Goal: Task Accomplishment & Management: Manage account settings

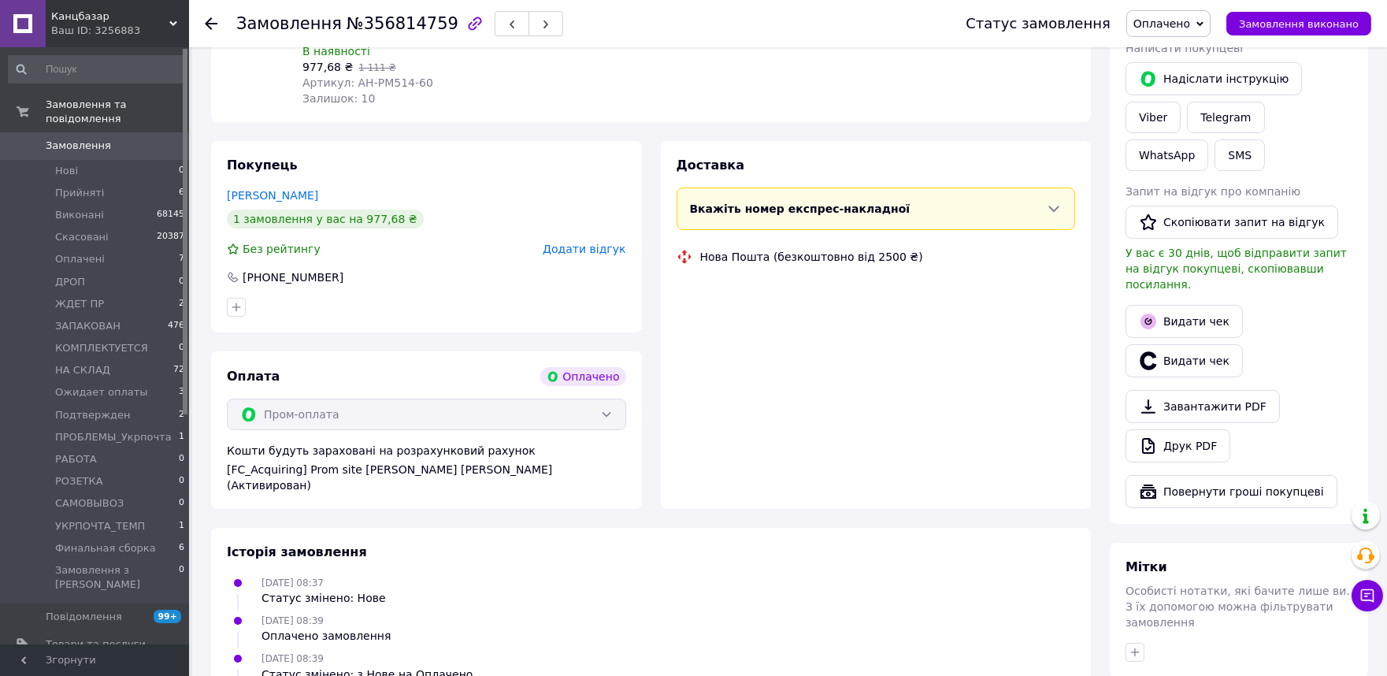
scroll to position [262, 0]
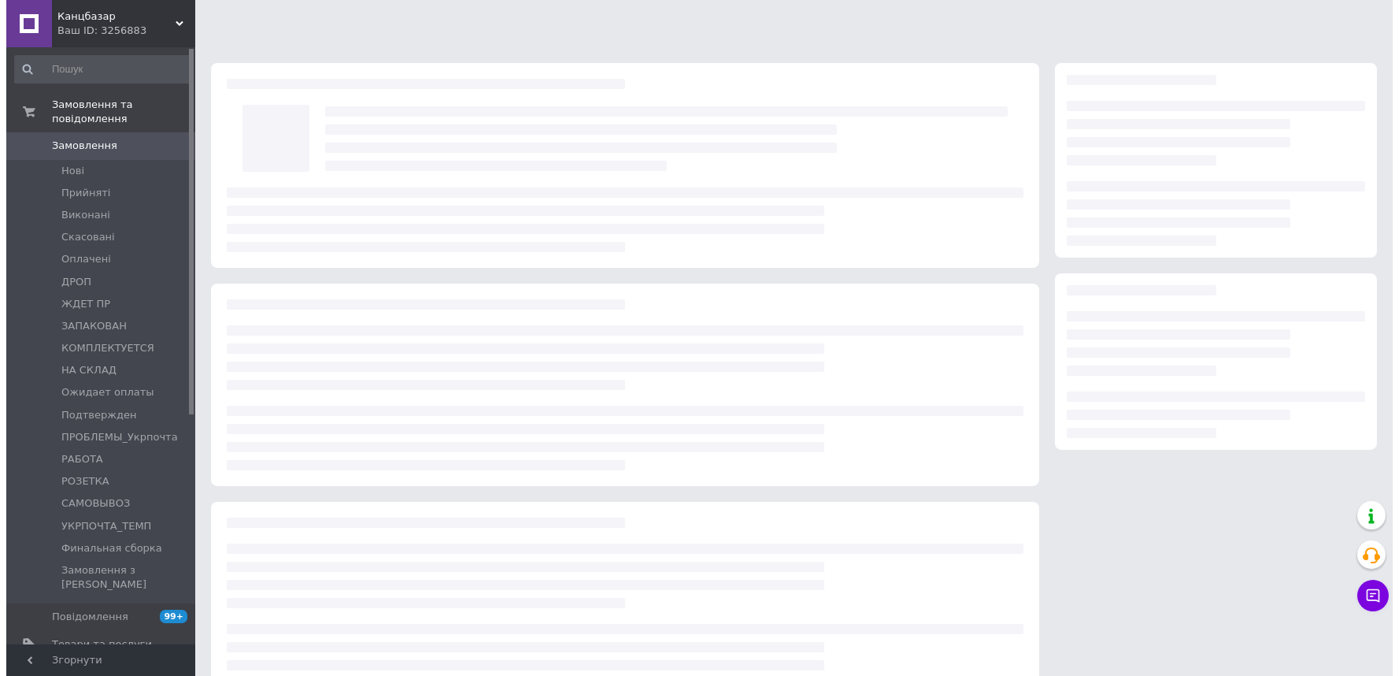
scroll to position [43, 0]
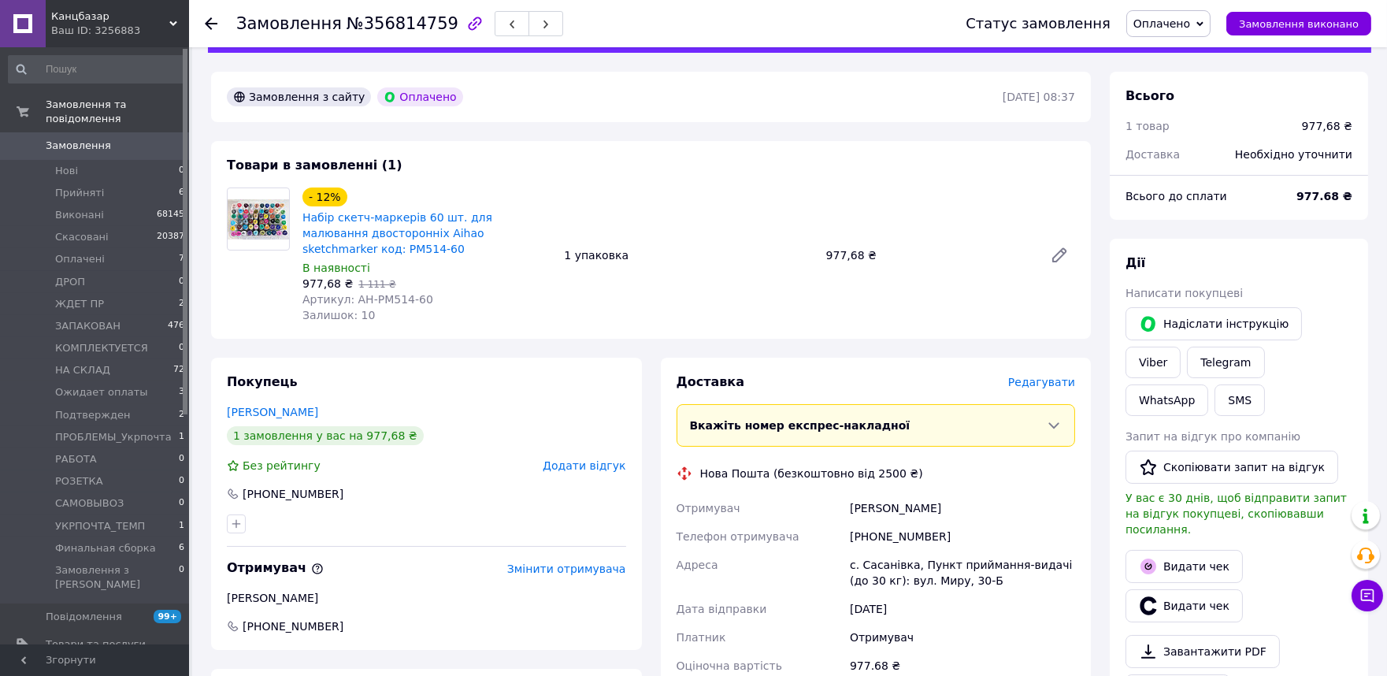
click at [1056, 376] on span "Редагувати" at bounding box center [1041, 382] width 67 height 13
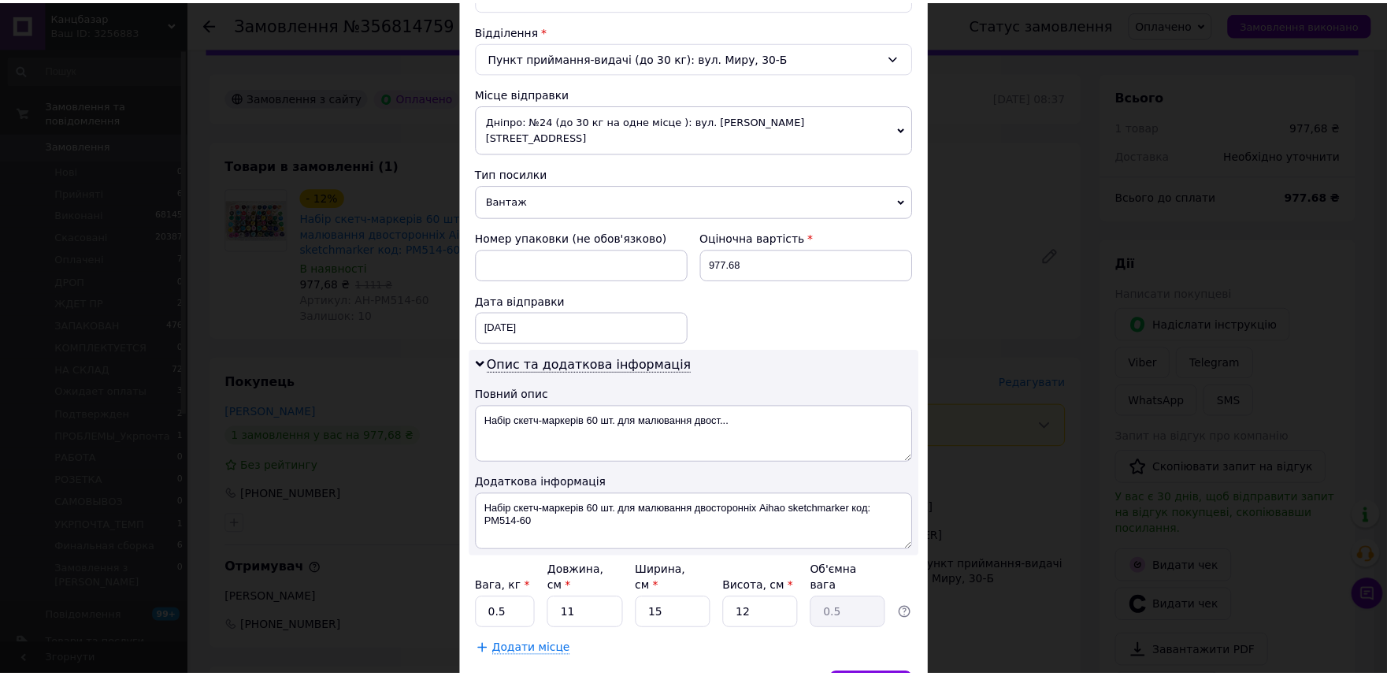
scroll to position [547, 0]
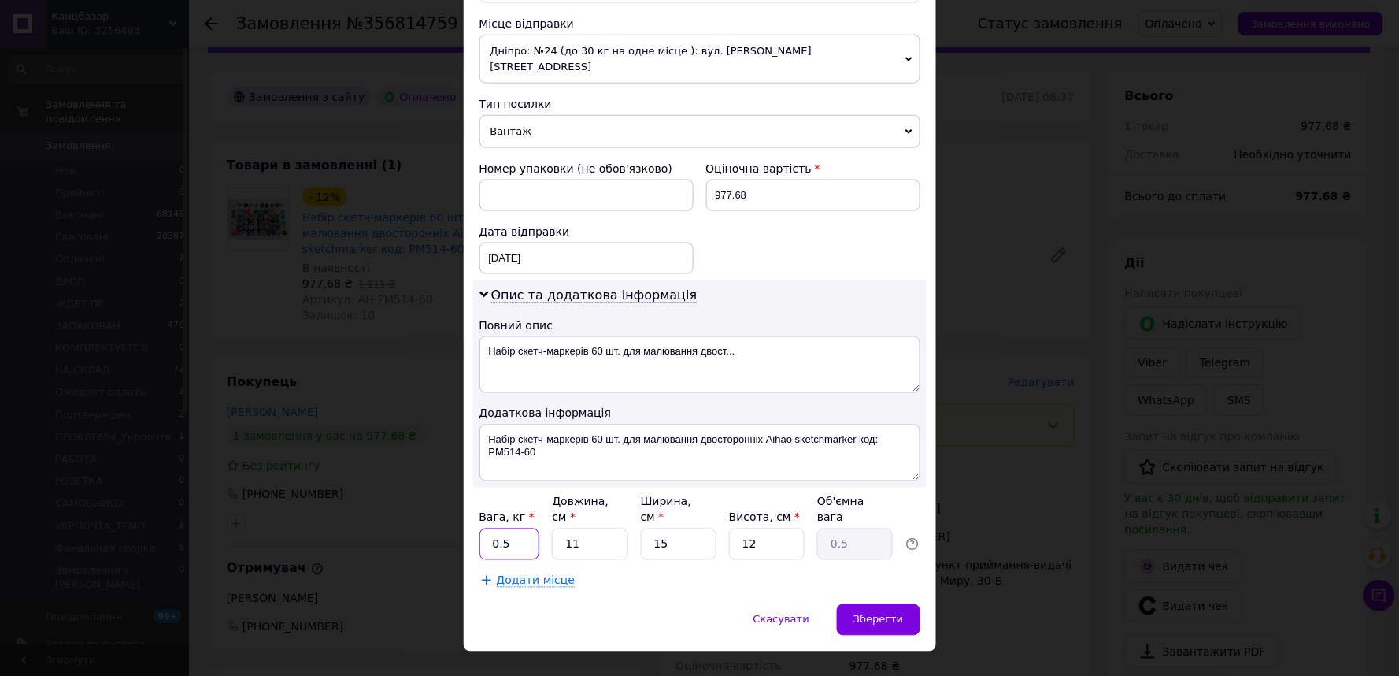
click at [517, 528] on input "0.5" at bounding box center [510, 543] width 61 height 31
type input "2"
click at [863, 604] on div "Зберегти" at bounding box center [878, 619] width 83 height 31
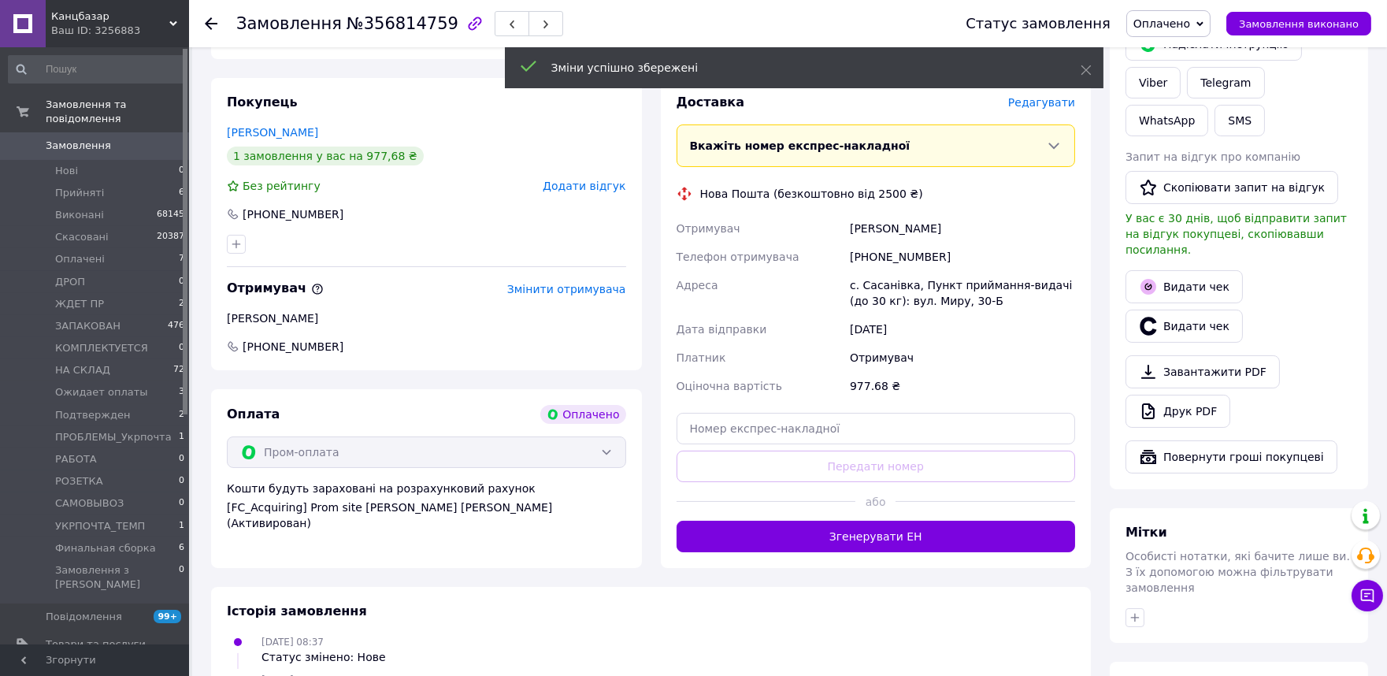
scroll to position [394, 0]
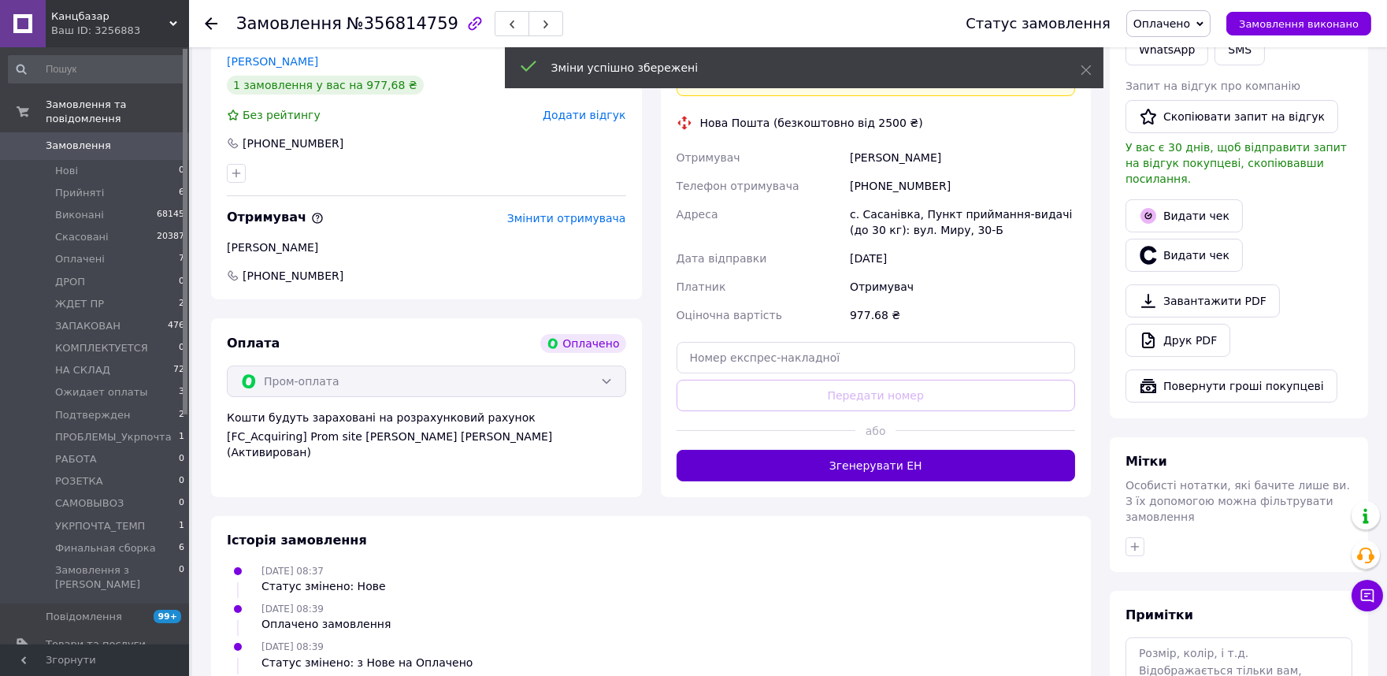
click at [844, 450] on button "Згенерувати ЕН" at bounding box center [875, 465] width 399 height 31
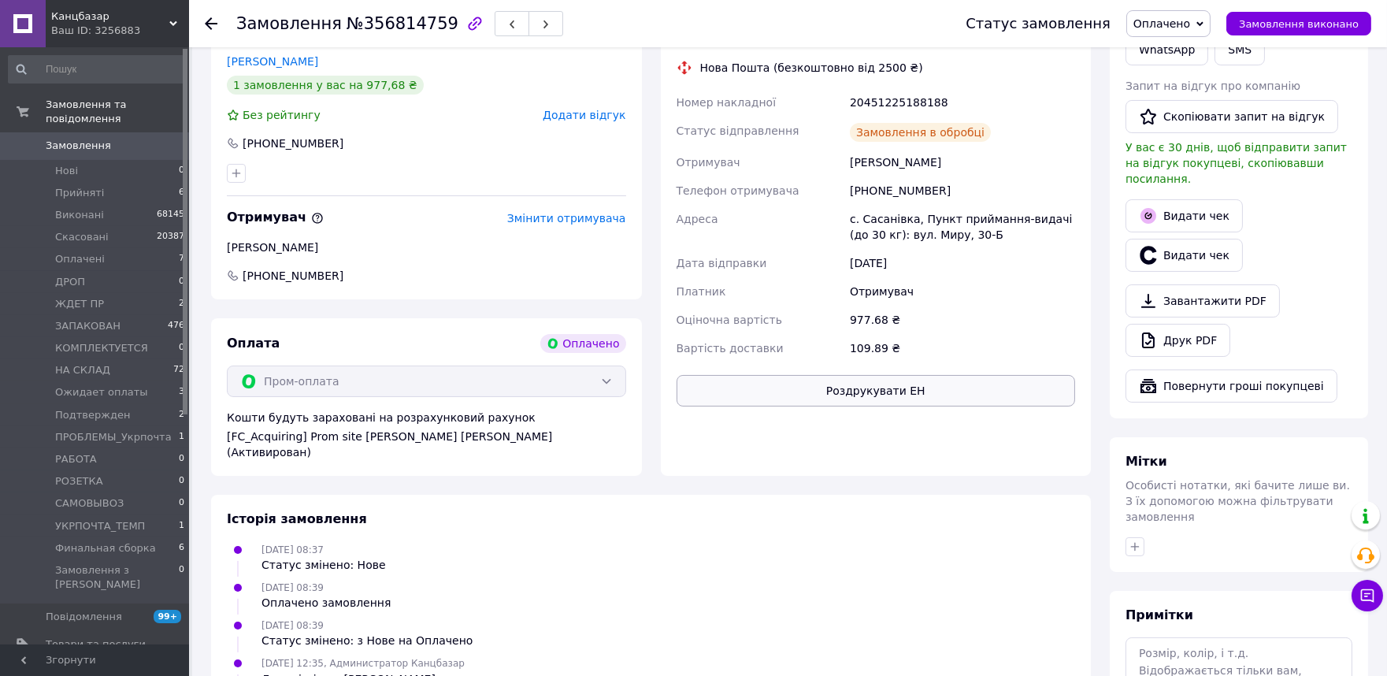
click at [913, 375] on button "Роздрукувати ЕН" at bounding box center [875, 390] width 399 height 31
click at [1190, 27] on span "Оплачено" at bounding box center [1161, 23] width 57 height 13
click at [1202, 83] on li "ЗАПАКОВАН" at bounding box center [1193, 86] width 132 height 24
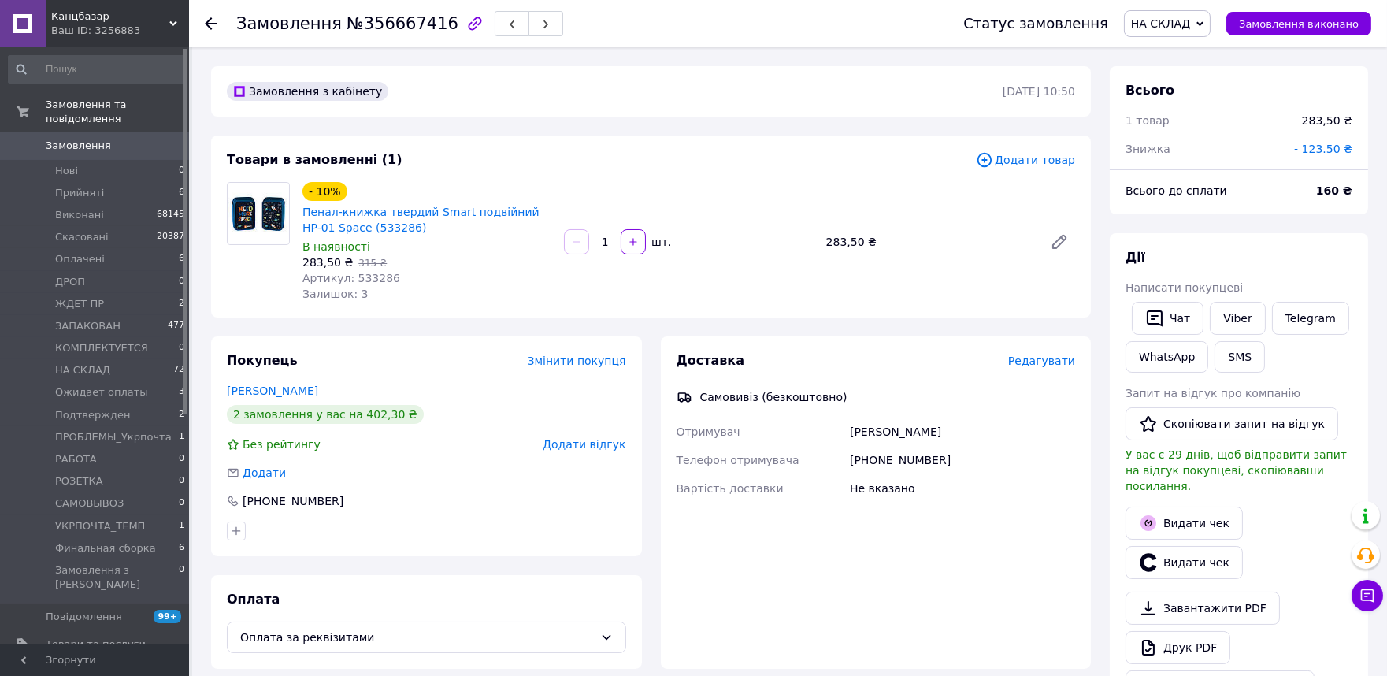
click at [358, 282] on span "Артикул: 533286" at bounding box center [351, 278] width 98 height 13
copy span "533286"
